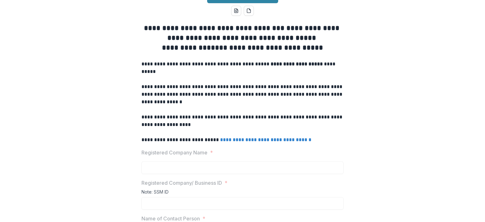
scroll to position [62, 0]
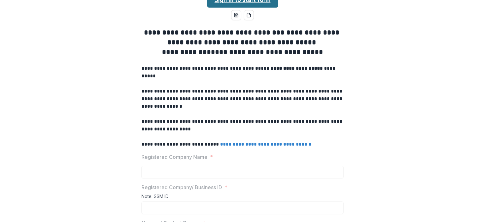
click at [255, 8] on link "Sign in to start form" at bounding box center [242, -1] width 71 height 15
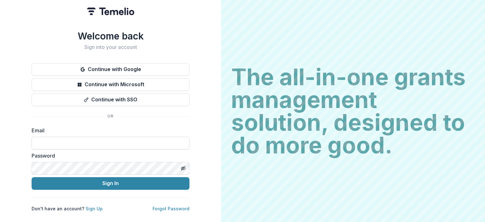
click at [75, 144] on input at bounding box center [111, 143] width 158 height 13
click at [92, 206] on link "Sign Up" at bounding box center [94, 208] width 17 height 5
